Goal: Task Accomplishment & Management: Use online tool/utility

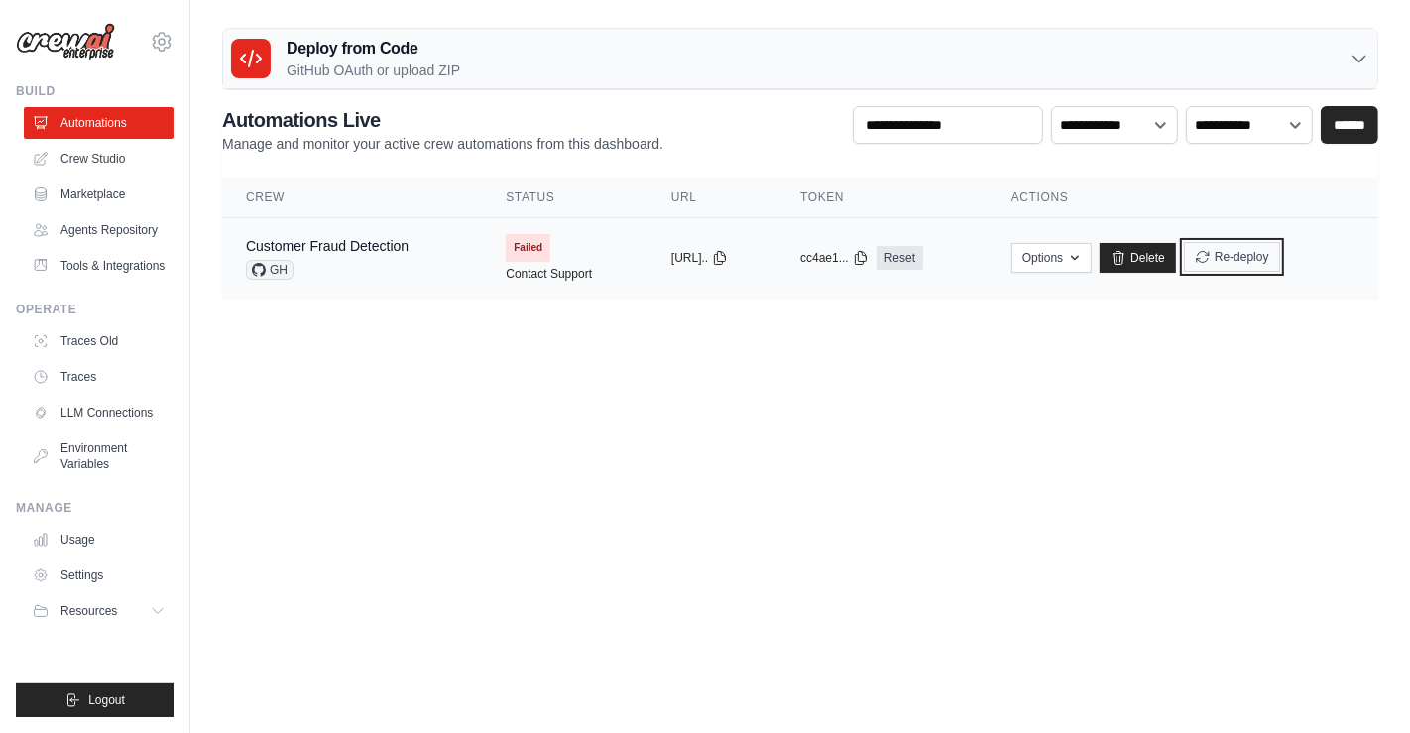
click at [1280, 255] on button "Re-deploy" at bounding box center [1232, 257] width 96 height 30
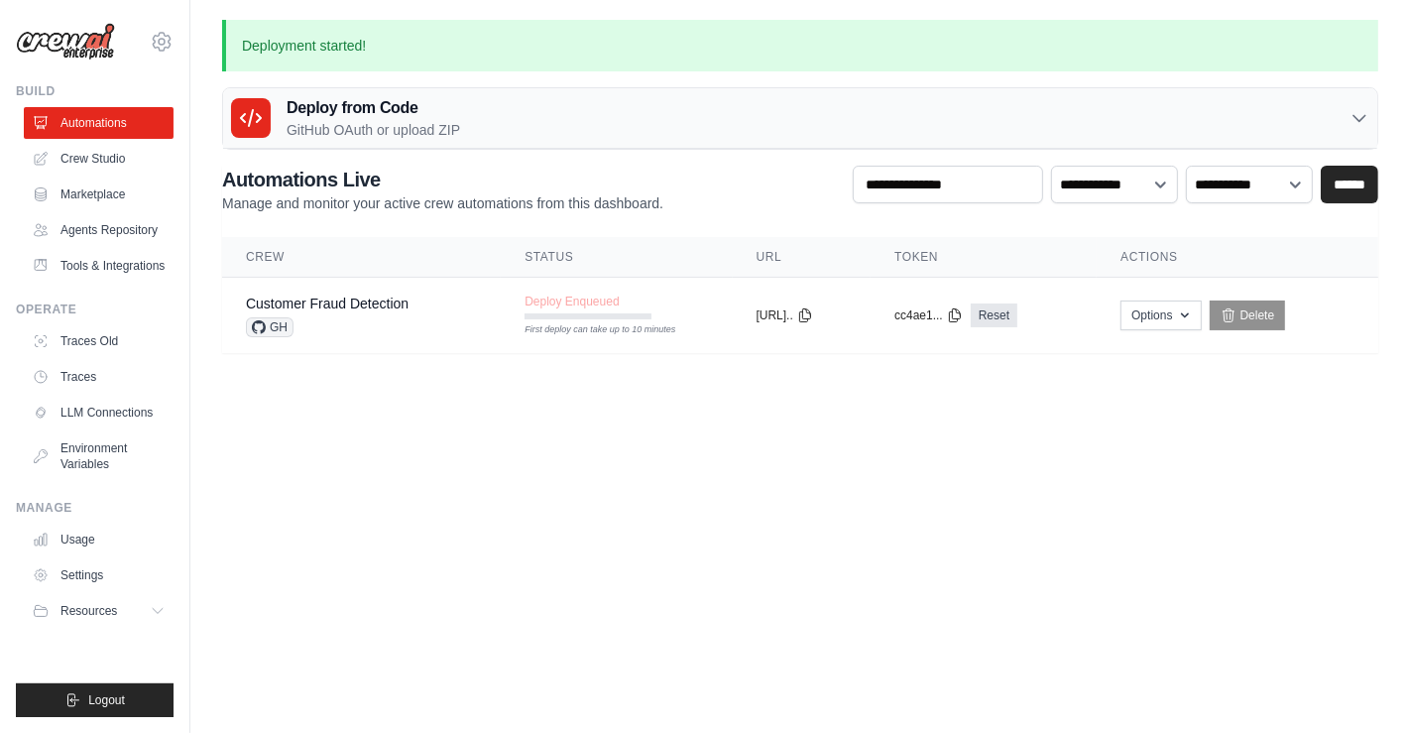
click at [1337, 125] on div "Deploy from Code GitHub OAuth or upload ZIP" at bounding box center [800, 118] width 1154 height 60
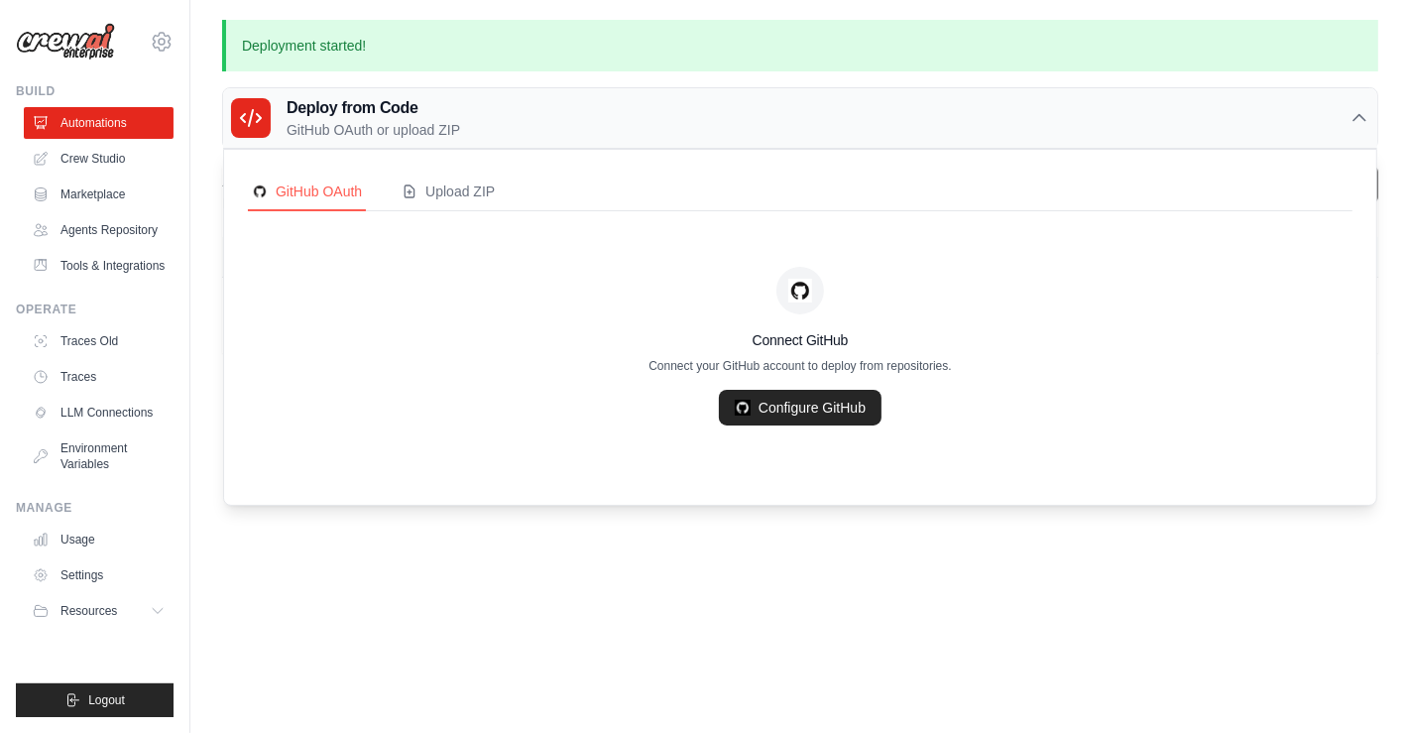
click at [1355, 119] on icon at bounding box center [1360, 118] width 12 height 6
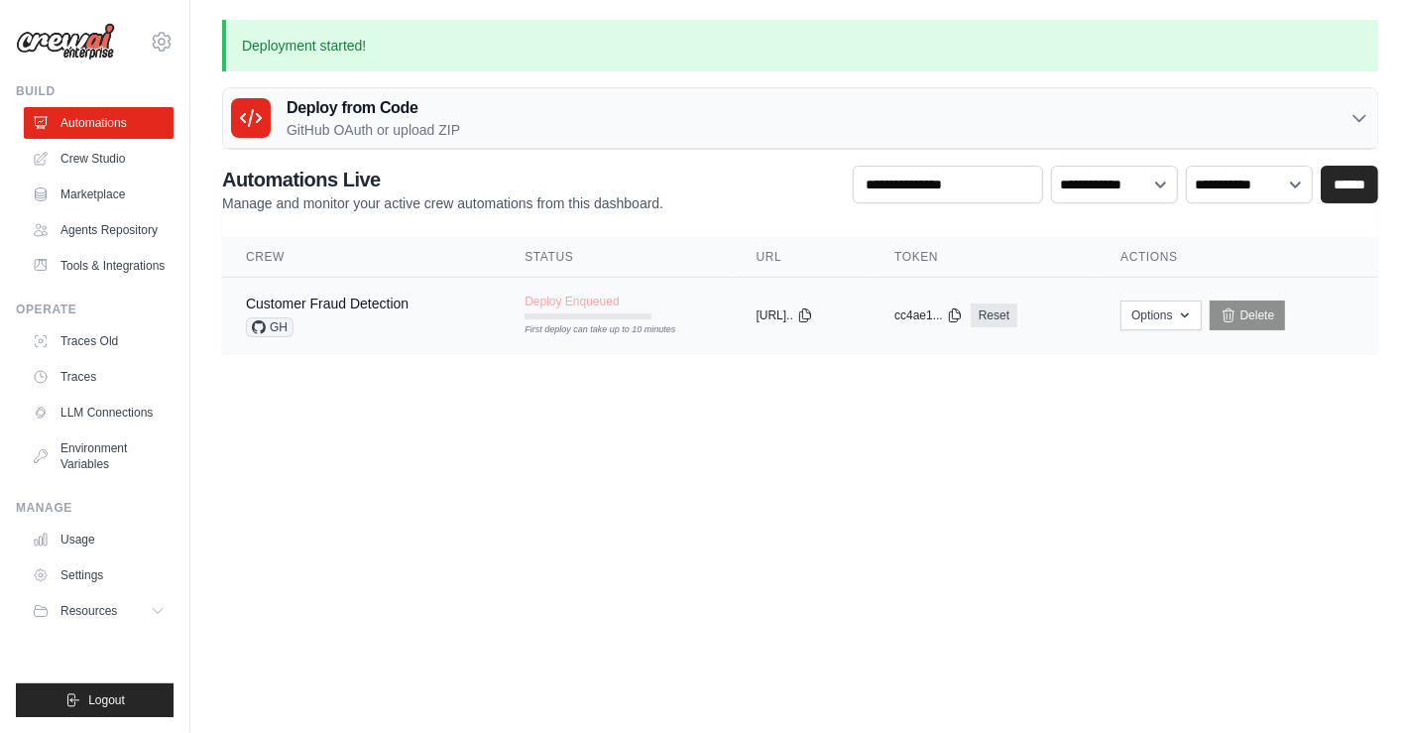
click at [541, 317] on div "First deploy can take up to 10 minutes" at bounding box center [588, 316] width 127 height 6
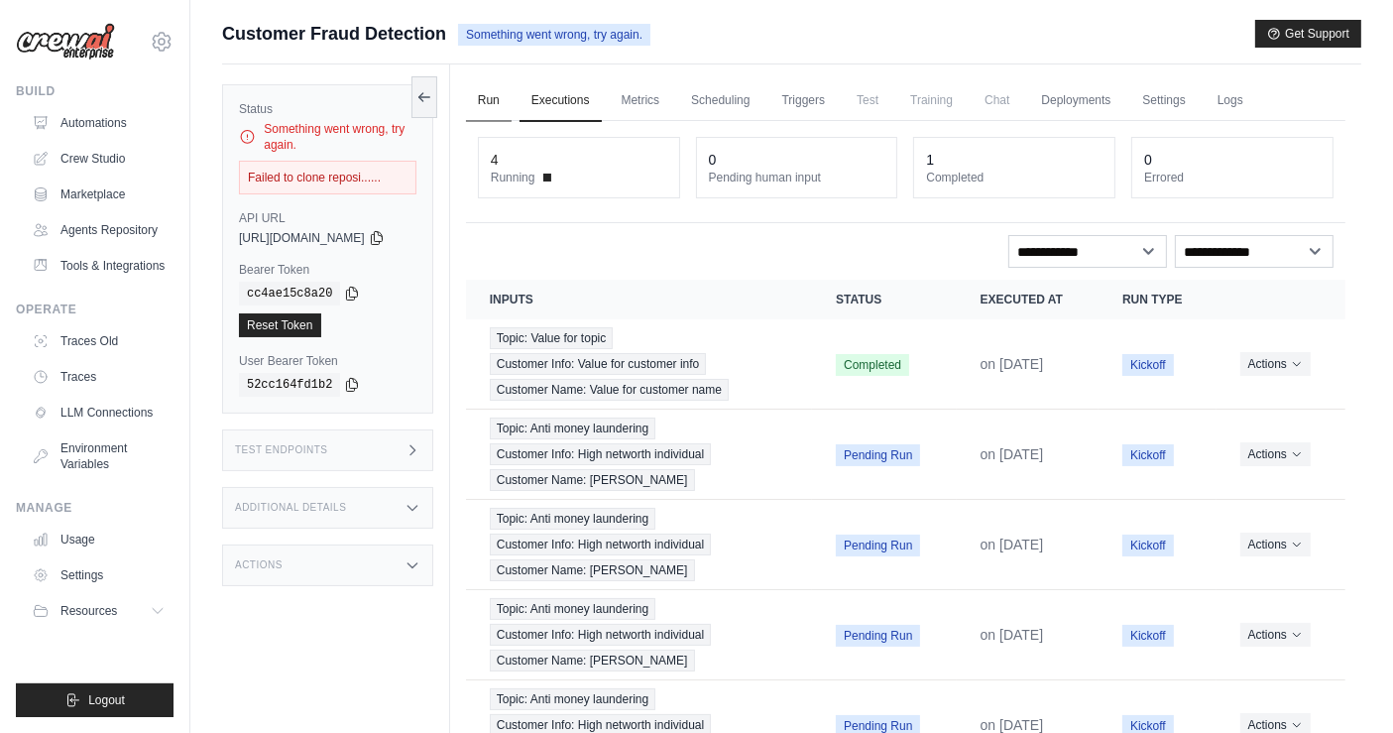
click at [512, 114] on link "Run" at bounding box center [489, 101] width 46 height 42
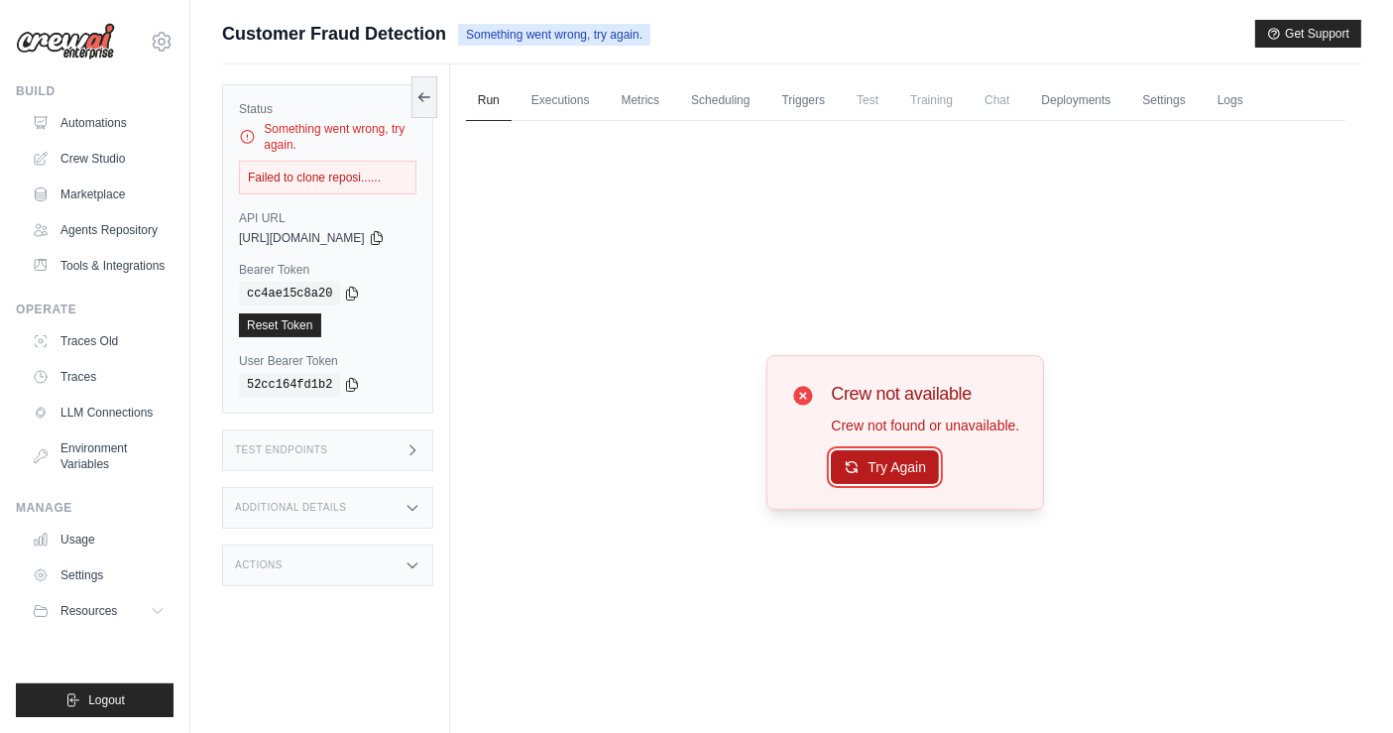
click at [925, 473] on button "Try Again" at bounding box center [885, 467] width 108 height 34
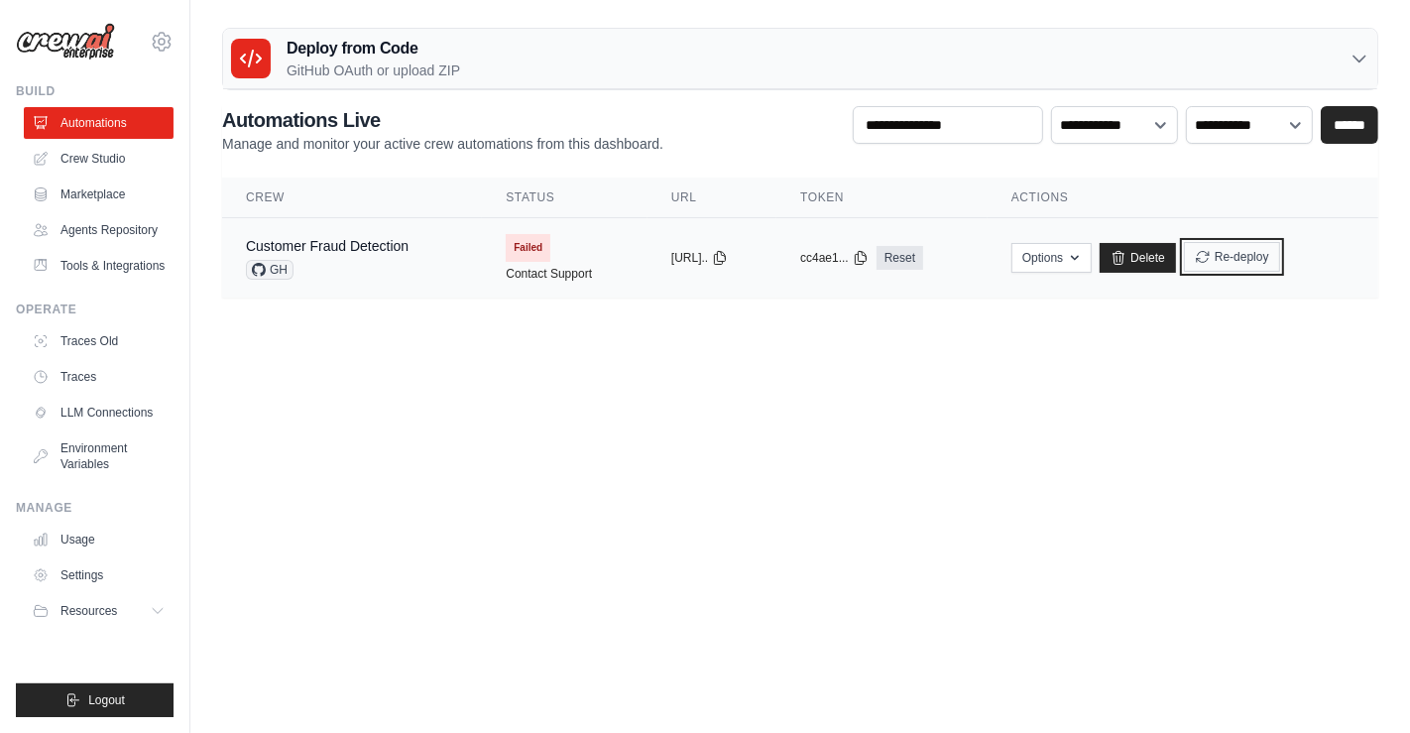
click at [1255, 260] on button "Re-deploy" at bounding box center [1232, 257] width 96 height 30
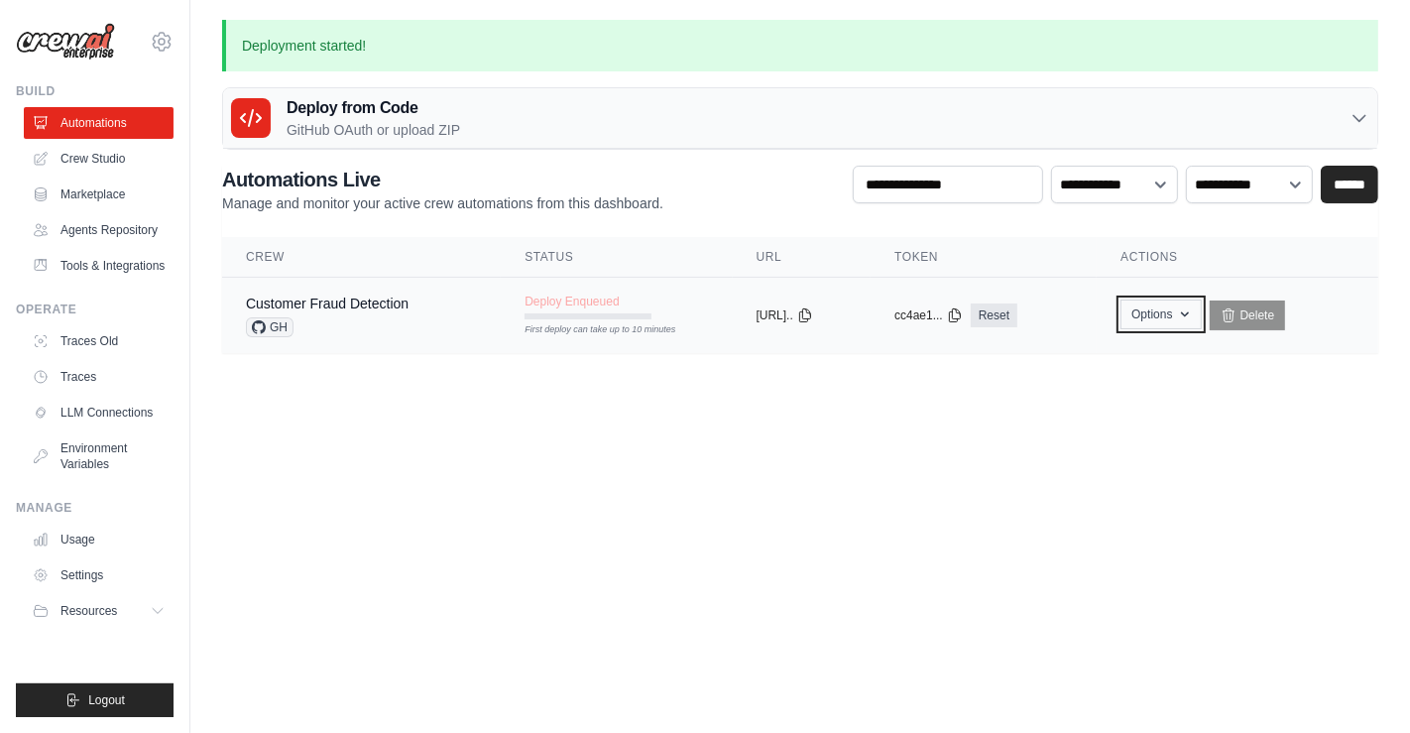
click at [1179, 300] on button "Options" at bounding box center [1161, 314] width 80 height 30
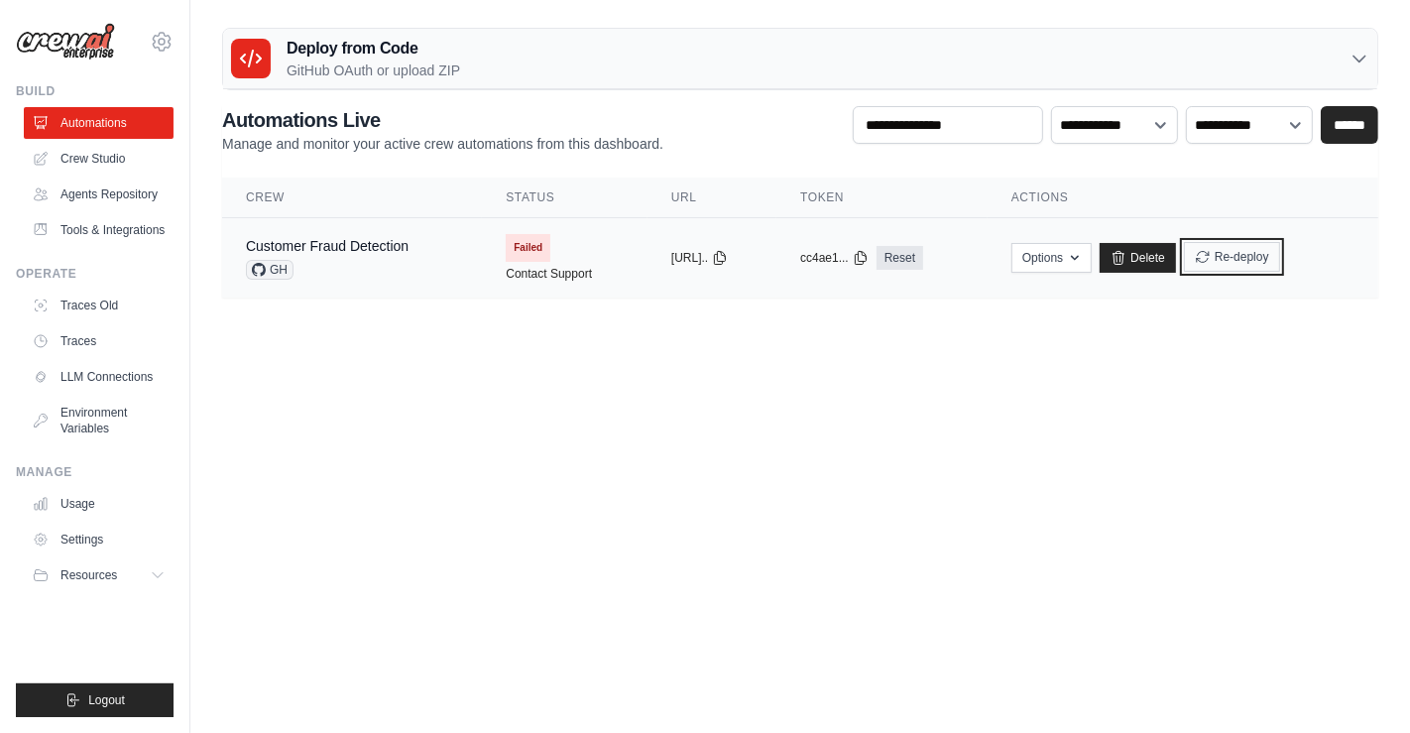
click at [1268, 257] on button "Re-deploy" at bounding box center [1232, 257] width 96 height 30
click at [1092, 245] on button "Options" at bounding box center [1051, 257] width 80 height 30
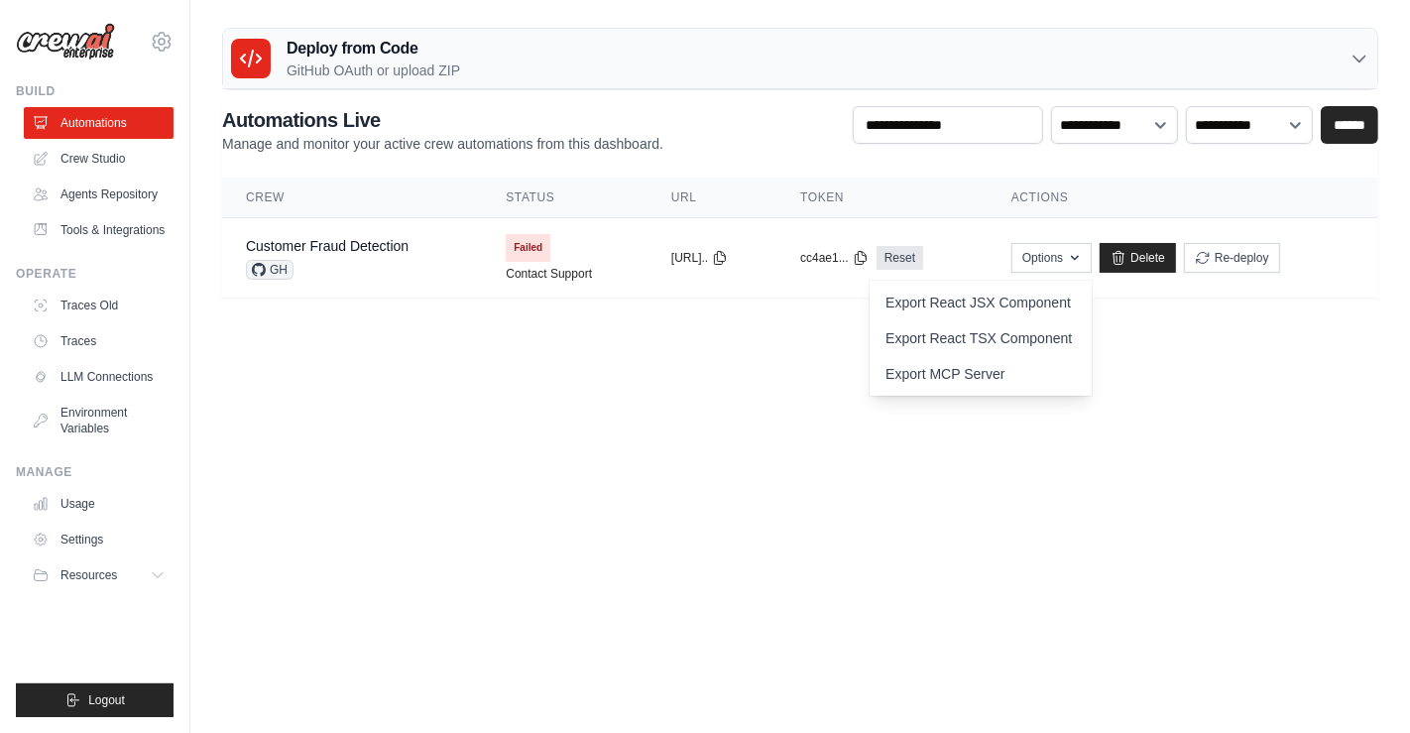
click at [725, 423] on body "[EMAIL_ADDRESS] Settings Build Automations" at bounding box center [705, 366] width 1410 height 733
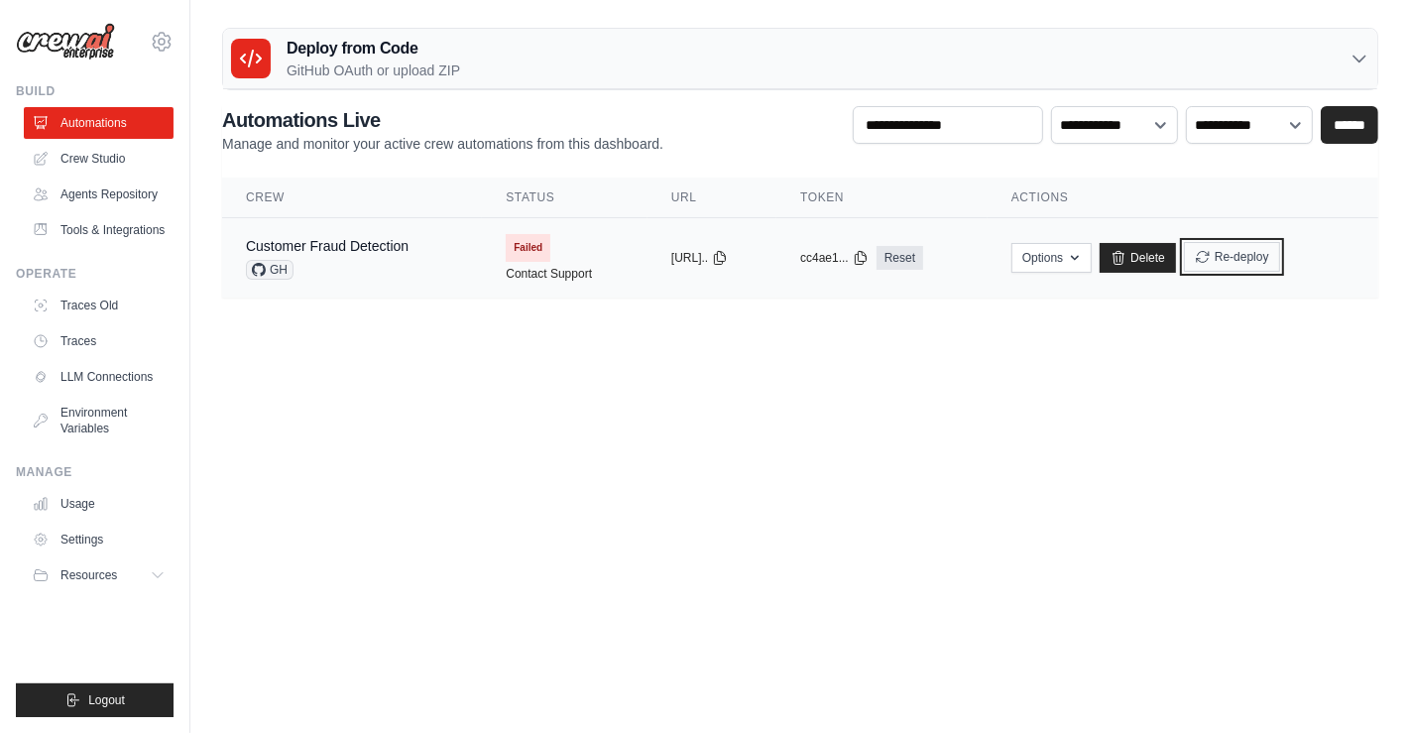
click at [1259, 262] on button "Re-deploy" at bounding box center [1232, 257] width 96 height 30
click at [299, 236] on div "Customer Fraud Detection" at bounding box center [327, 246] width 163 height 20
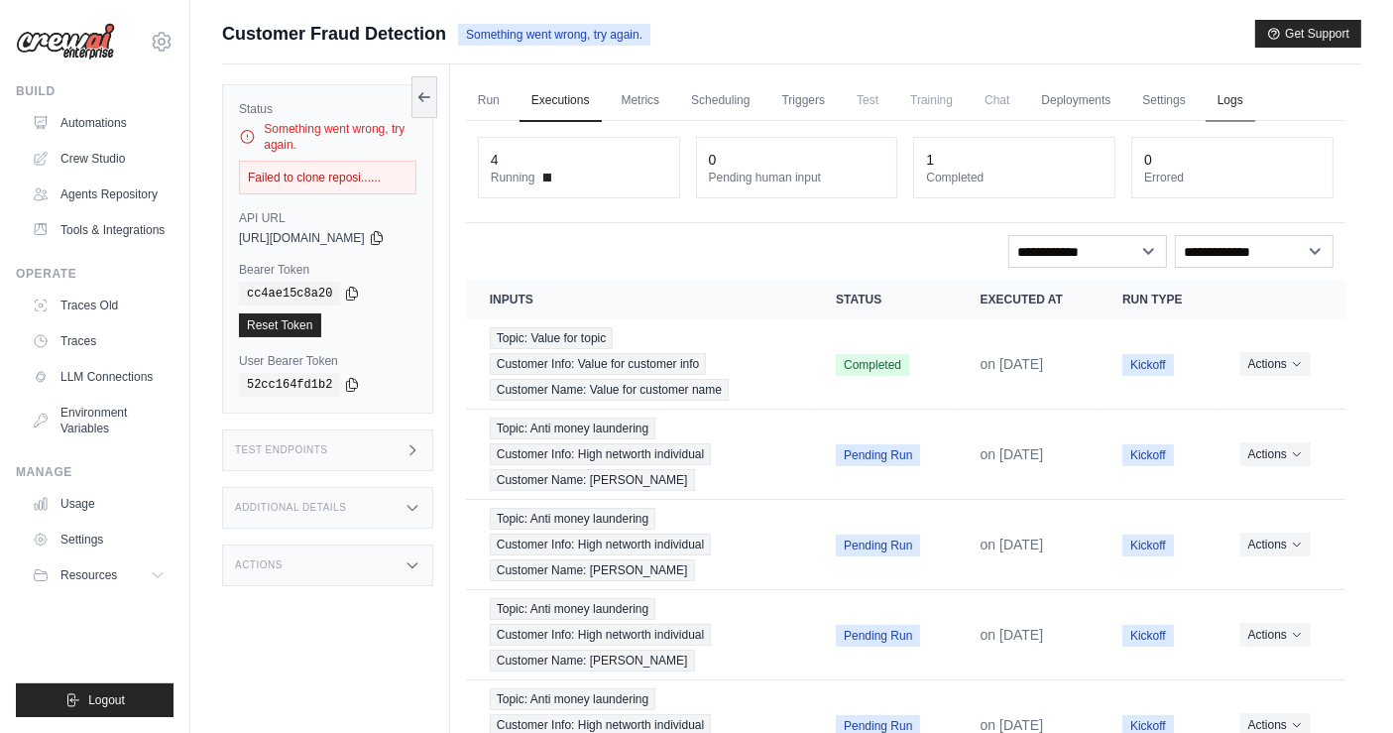
click at [1255, 99] on link "Logs" at bounding box center [1231, 101] width 50 height 42
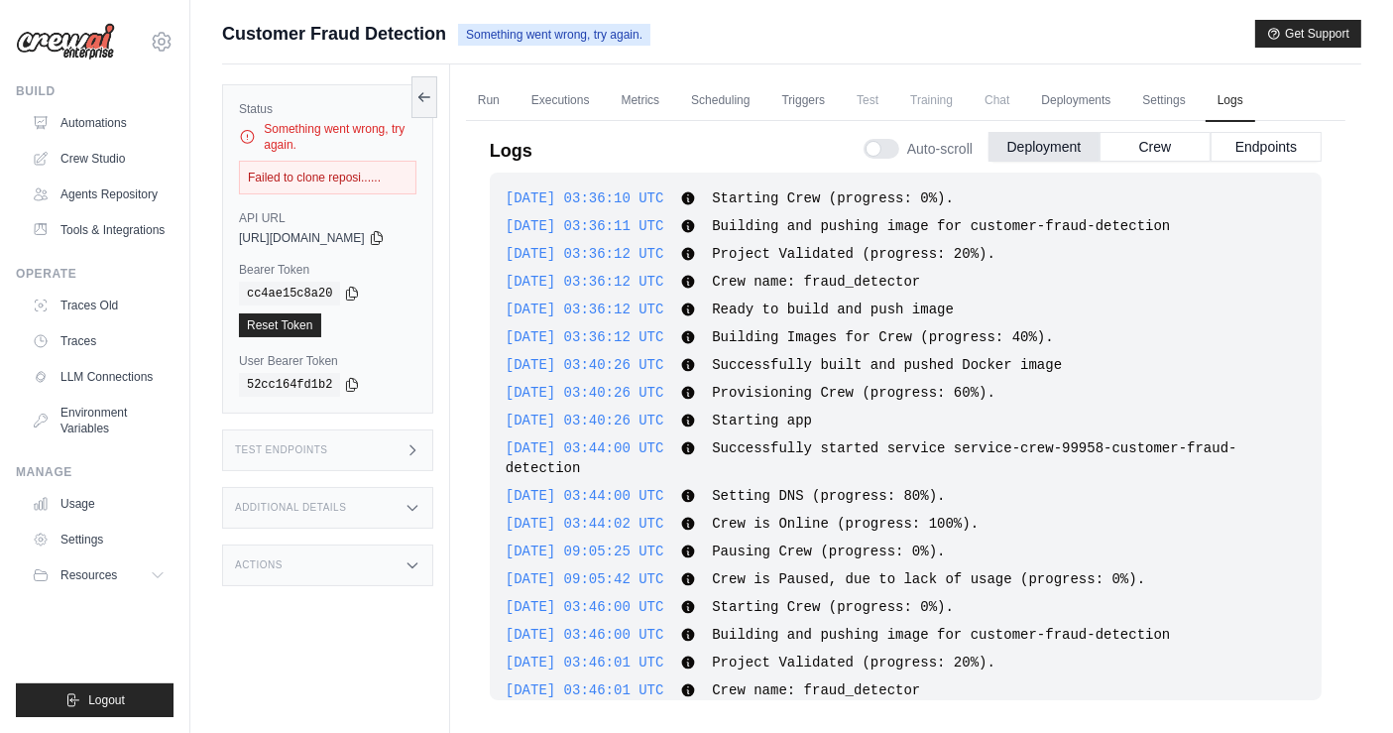
scroll to position [2989, 0]
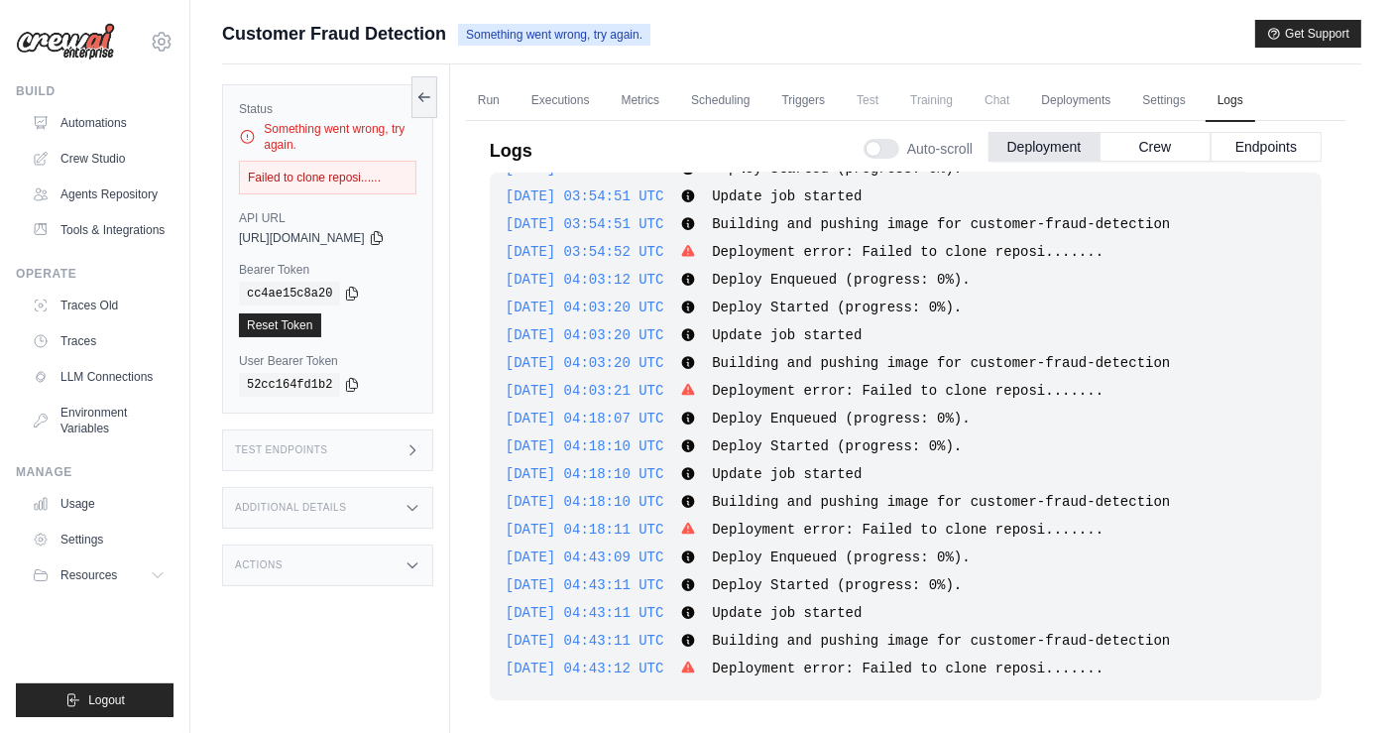
click at [771, 668] on span "Deployment error: Failed to clone reposi......." at bounding box center [908, 668] width 392 height 16
click at [621, 667] on span "2025-09-29 04:43:12 UTC" at bounding box center [585, 668] width 159 height 16
click at [531, 664] on span "2025-09-29 04:43:12 UTC" at bounding box center [585, 668] width 159 height 16
click at [664, 661] on span "2025-09-29 04:43:12 UTC" at bounding box center [585, 668] width 159 height 16
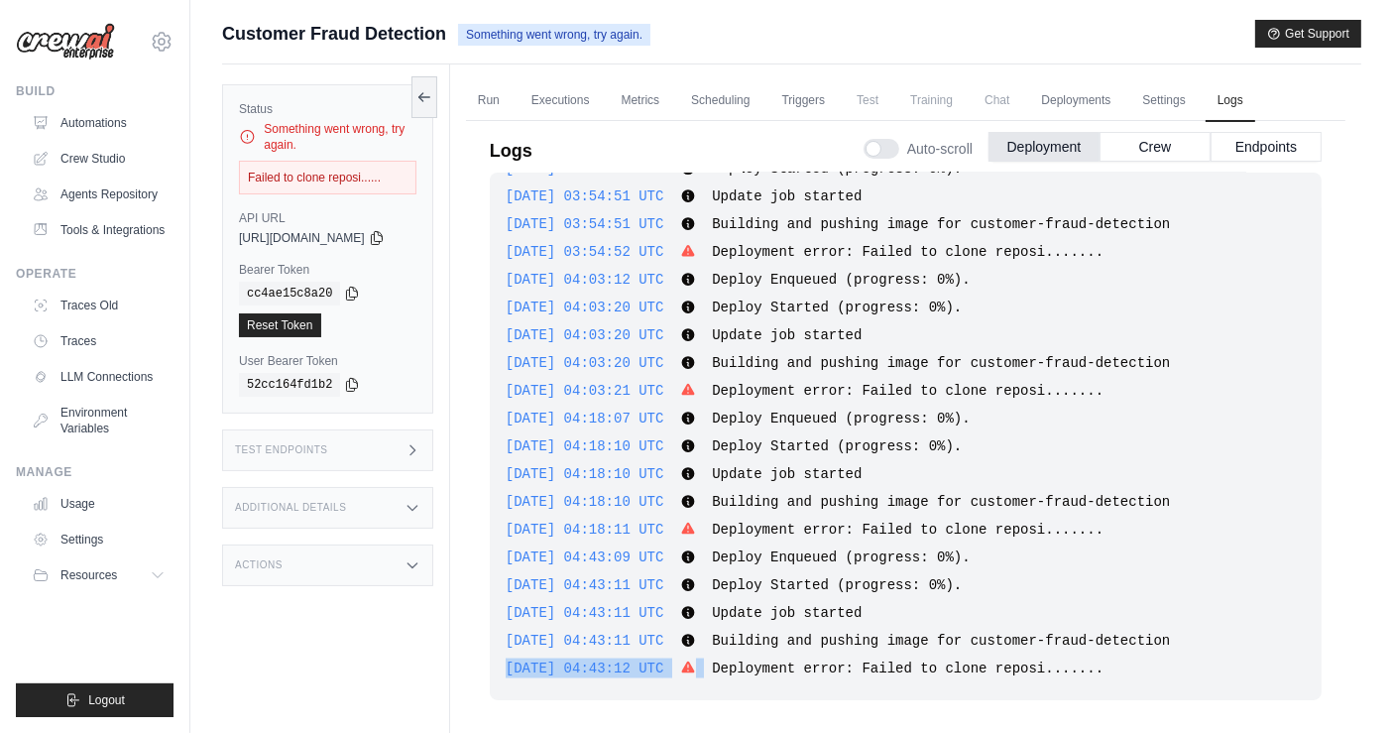
click at [664, 661] on span "2025-09-29 04:43:12 UTC" at bounding box center [585, 668] width 159 height 16
click at [791, 609] on span "Update job started" at bounding box center [787, 613] width 150 height 16
click at [99, 114] on link "Automations" at bounding box center [101, 123] width 150 height 32
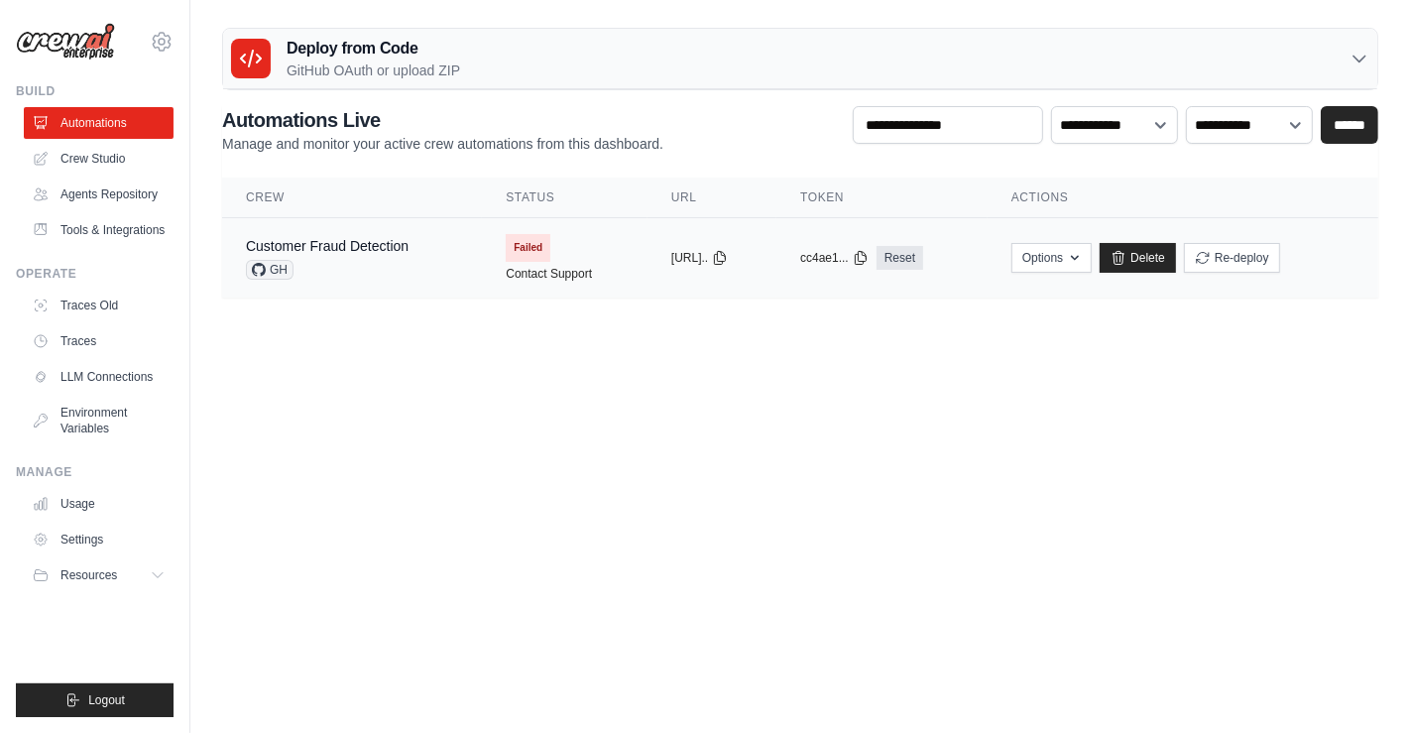
click at [533, 250] on span "Failed" at bounding box center [528, 248] width 45 height 28
click at [506, 268] on link "Contact Support" at bounding box center [549, 274] width 86 height 16
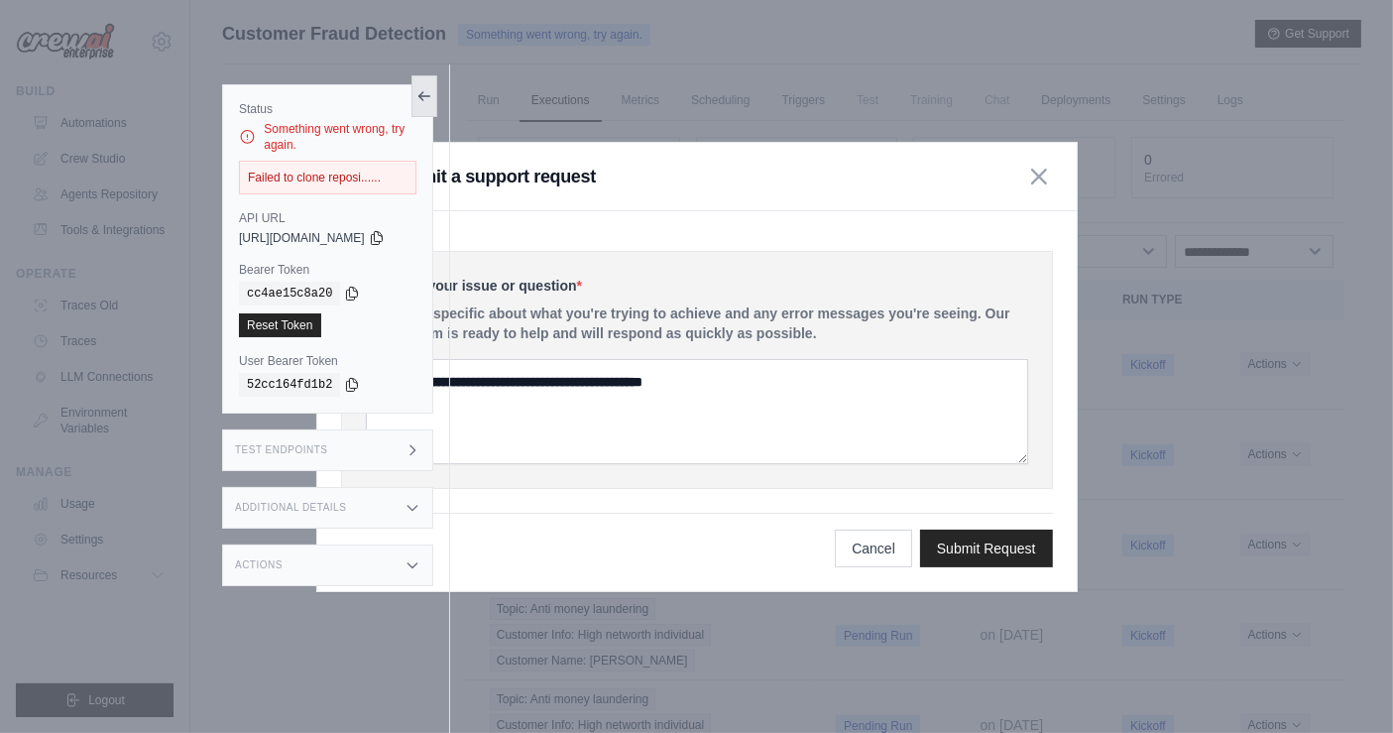
click at [432, 95] on icon at bounding box center [424, 96] width 16 height 16
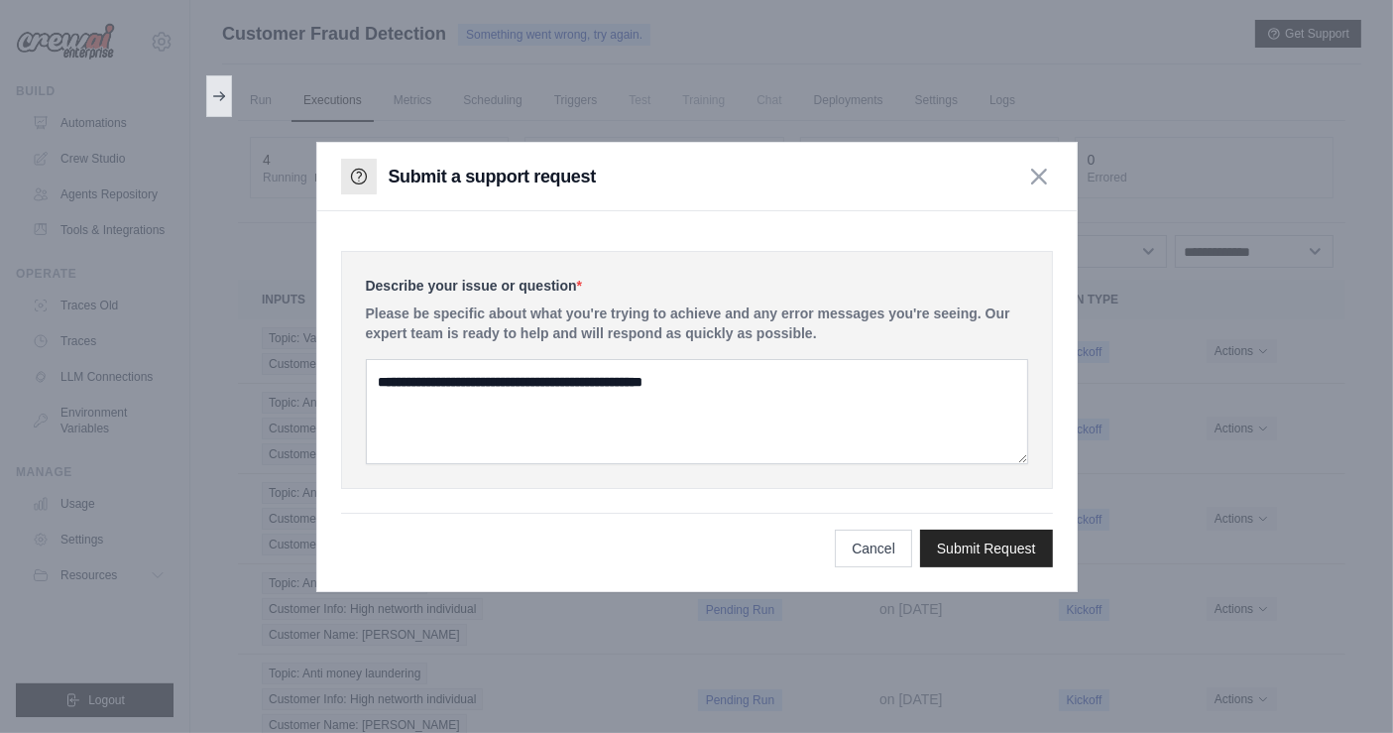
click at [209, 82] on button at bounding box center [219, 96] width 26 height 42
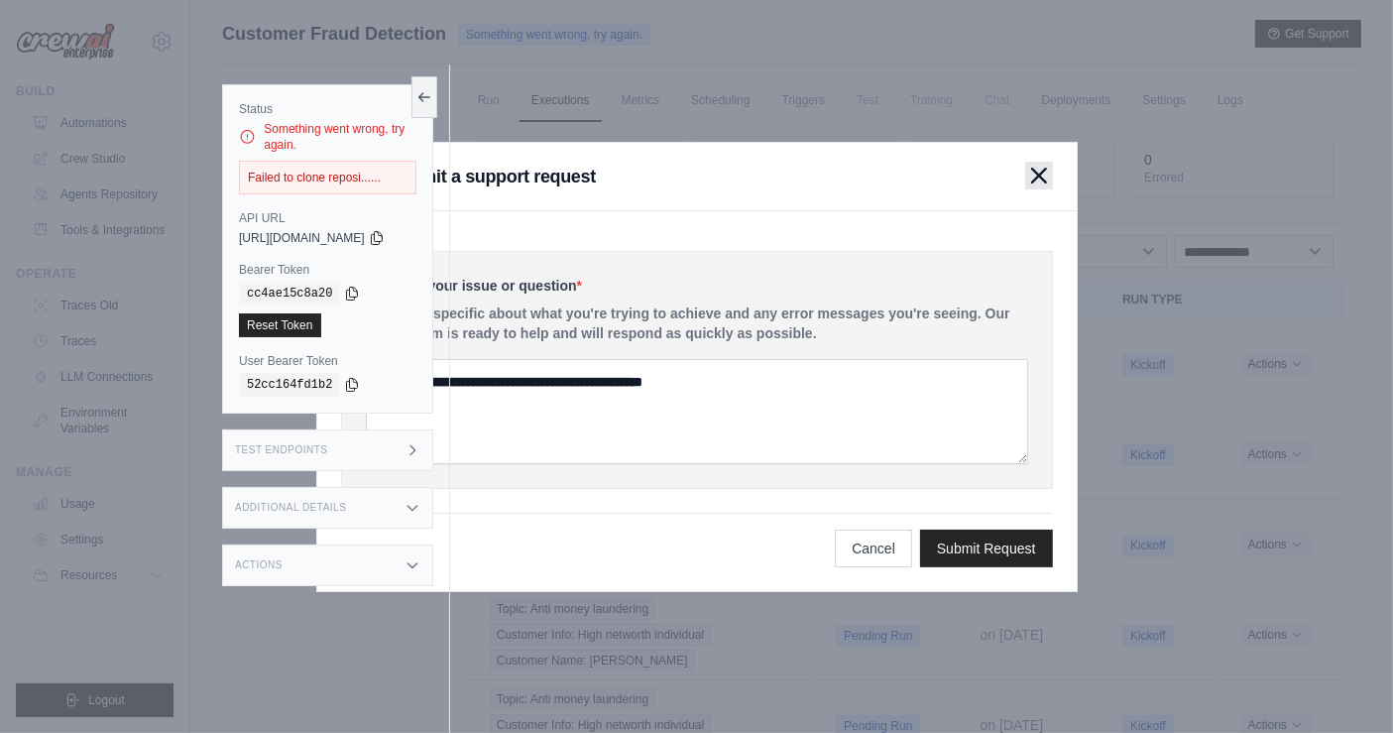
click at [1037, 176] on icon "button" at bounding box center [1039, 176] width 14 height 14
